Goal: Communication & Community: Answer question/provide support

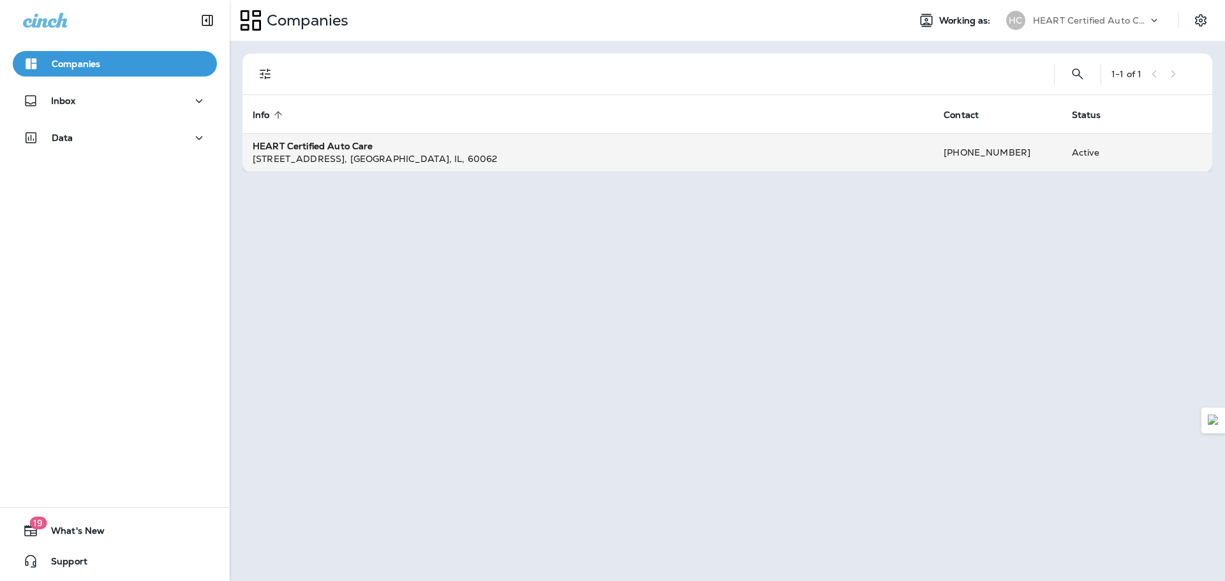
click at [505, 159] on div "[STREET_ADDRESS]" at bounding box center [588, 158] width 670 height 13
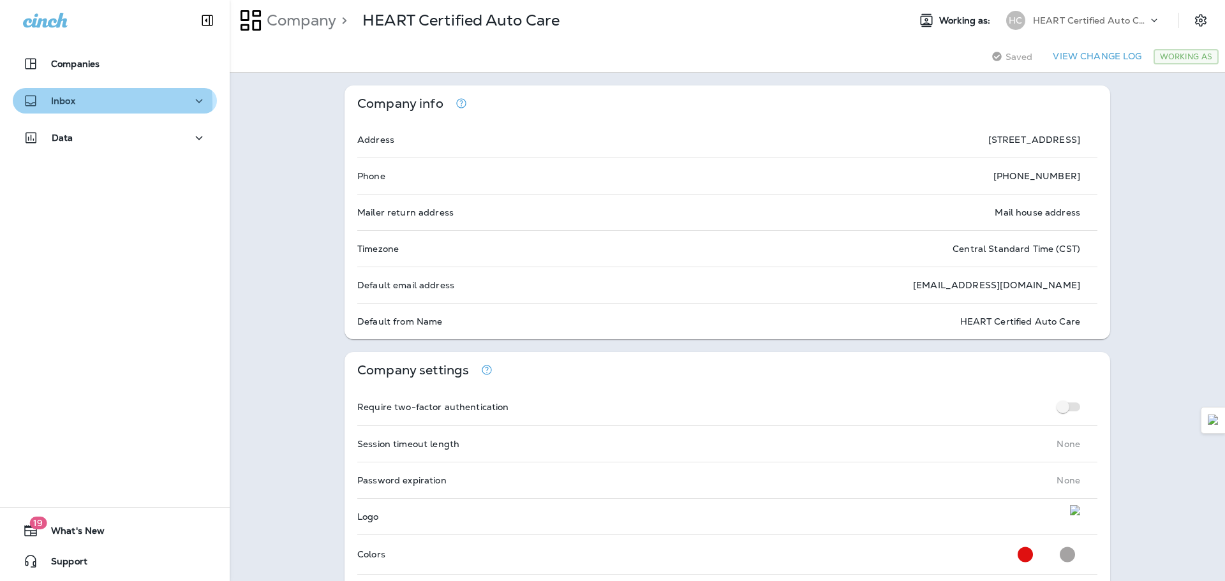
click at [80, 103] on div "Inbox" at bounding box center [115, 101] width 184 height 16
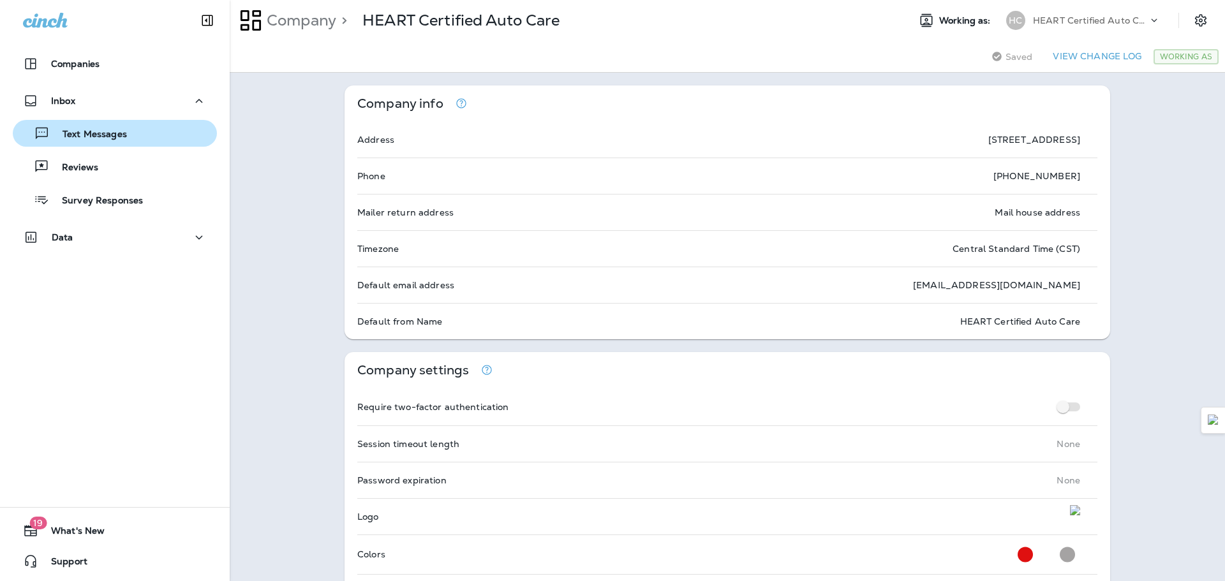
click at [83, 138] on p "Text Messages" at bounding box center [88, 135] width 77 height 12
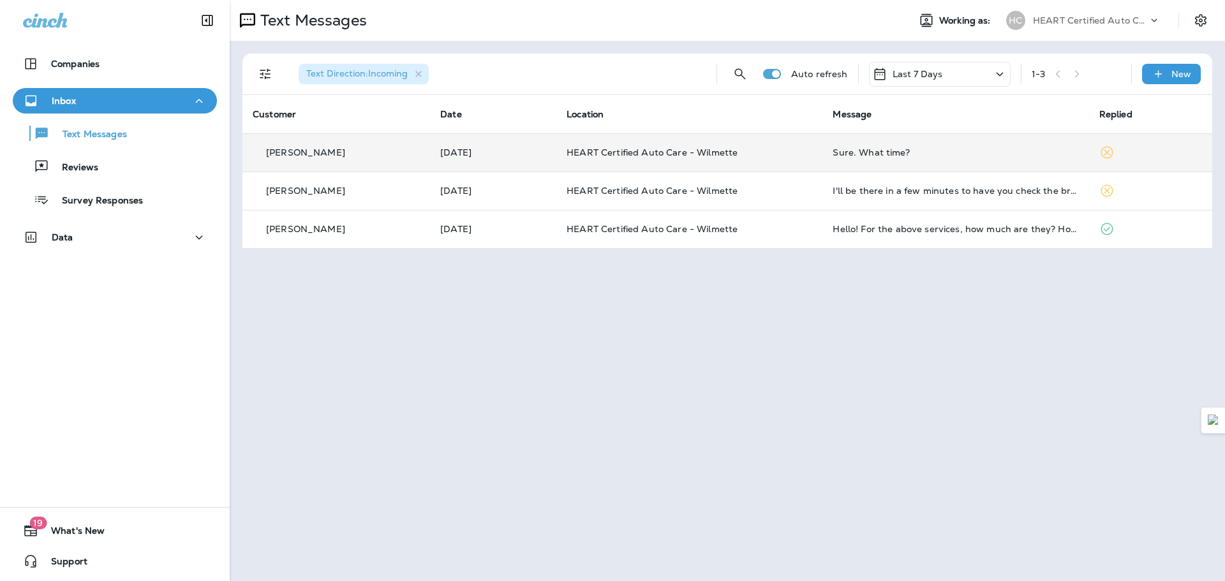
click at [367, 160] on td "[PERSON_NAME]" at bounding box center [336, 152] width 188 height 38
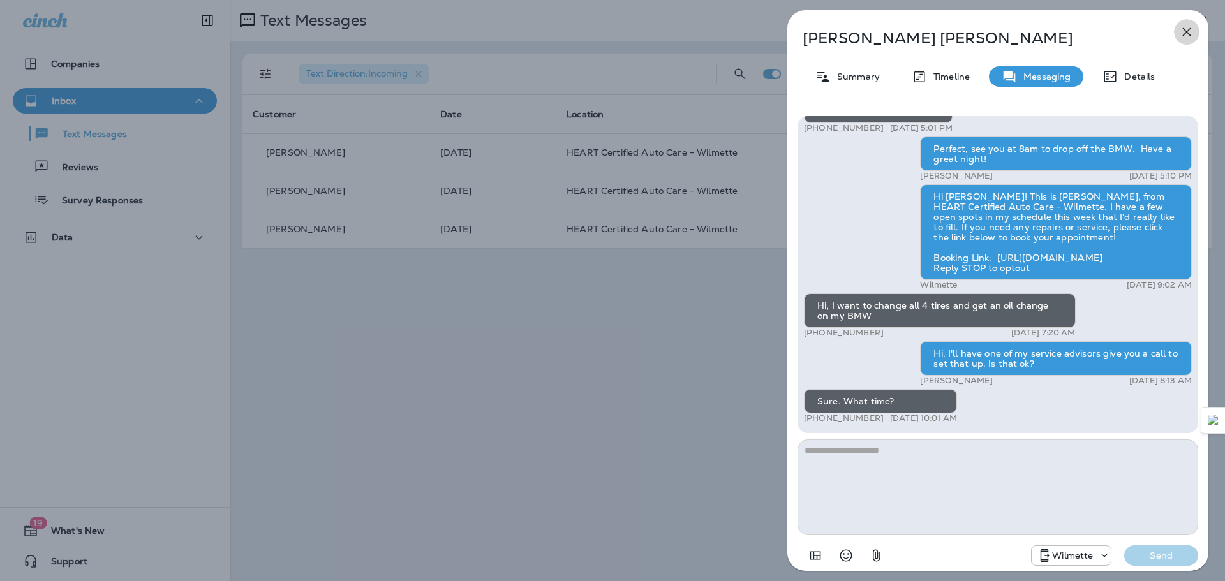
click at [1188, 32] on icon "button" at bounding box center [1186, 31] width 15 height 15
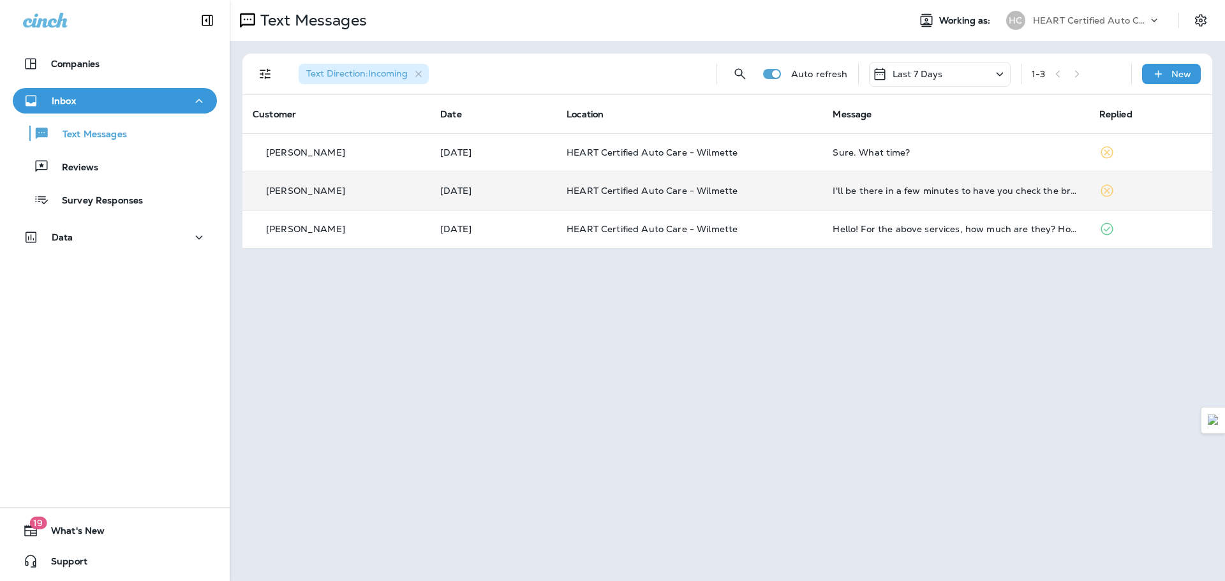
click at [353, 191] on div "[PERSON_NAME]" at bounding box center [336, 190] width 167 height 13
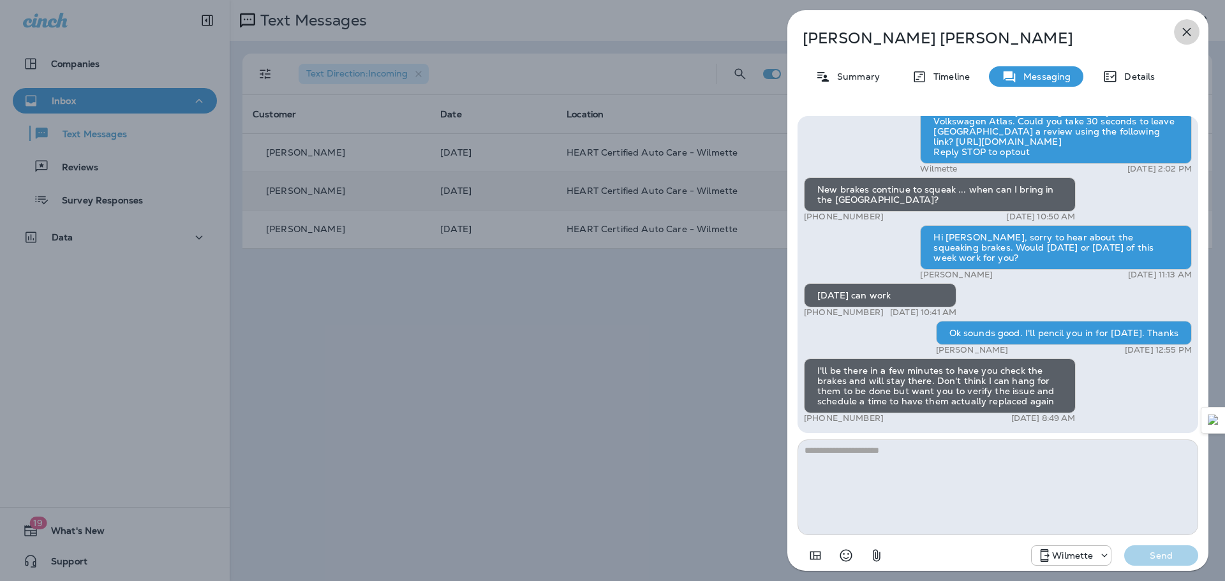
click at [1185, 36] on icon "button" at bounding box center [1186, 31] width 15 height 15
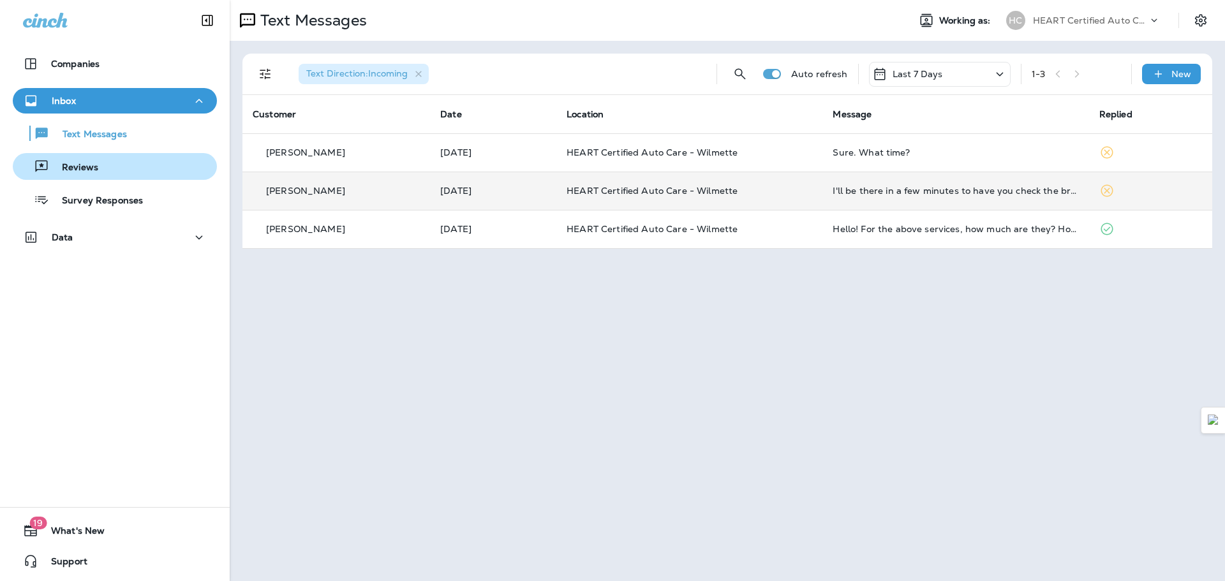
click at [133, 167] on div "Reviews" at bounding box center [115, 166] width 194 height 19
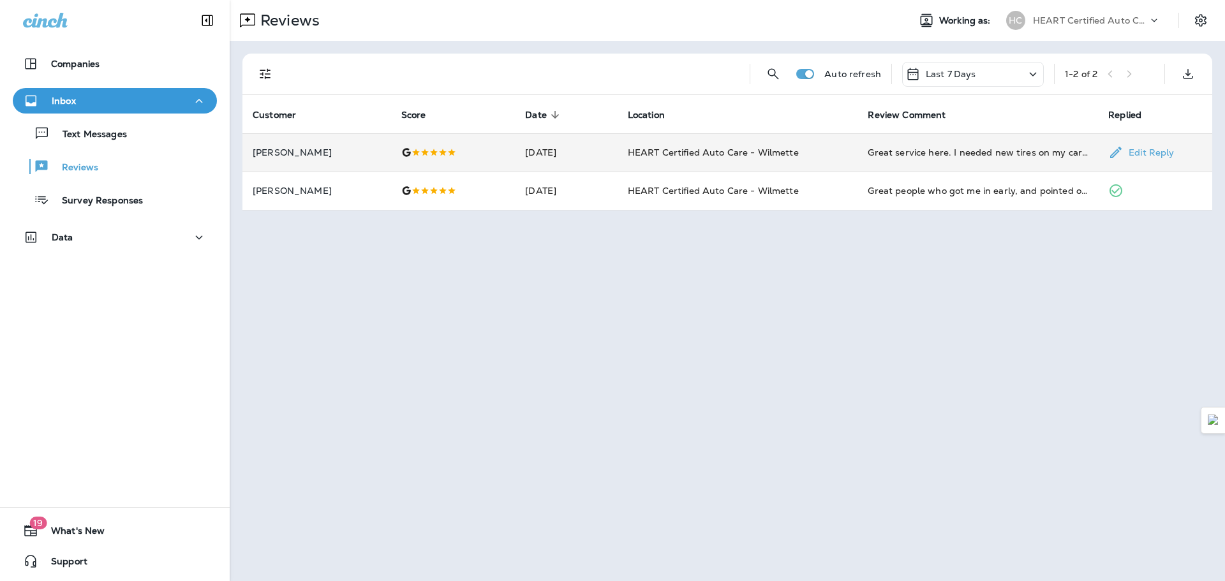
click at [575, 156] on td "[DATE]" at bounding box center [566, 152] width 102 height 38
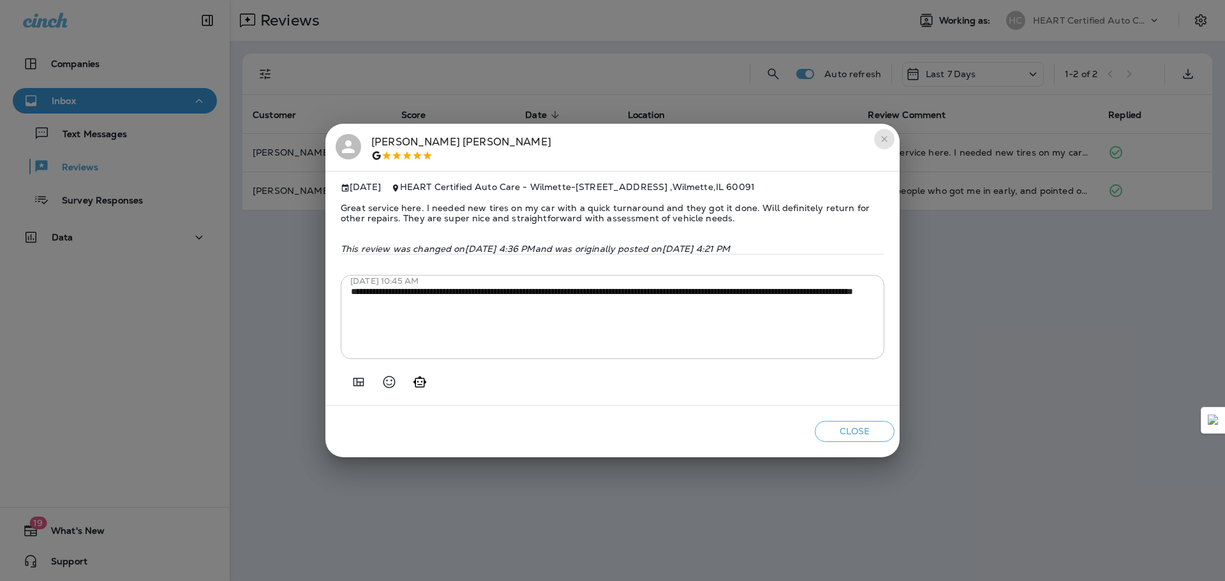
click at [883, 137] on icon "close" at bounding box center [884, 140] width 6 height 6
